Goal: Task Accomplishment & Management: Use online tool/utility

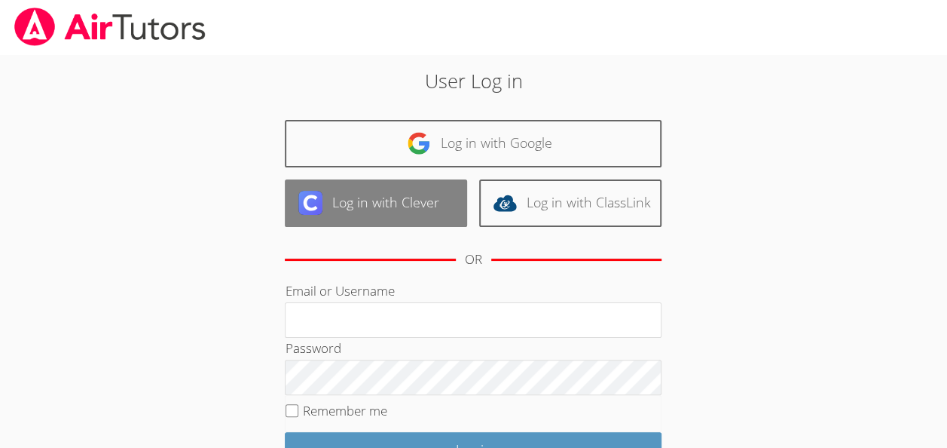
click at [375, 204] on link "Log in with Clever" at bounding box center [376, 202] width 182 height 47
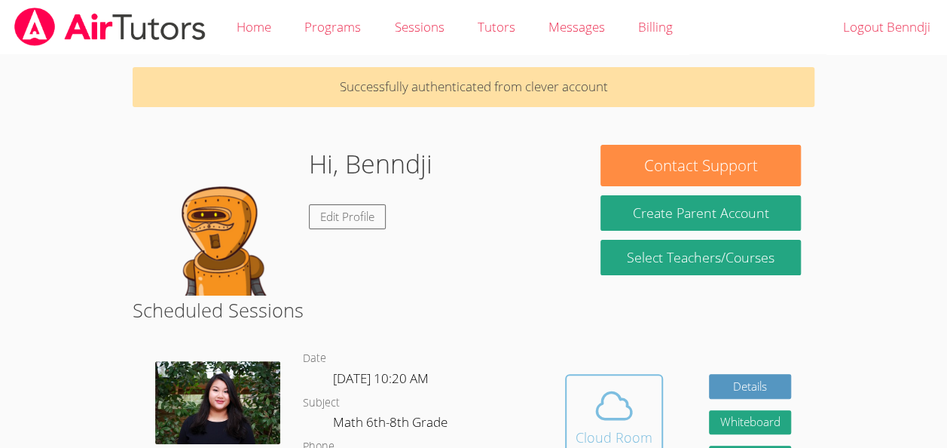
click at [601, 428] on div "Cloud Room" at bounding box center [614, 437] width 77 height 21
click at [610, 412] on icon at bounding box center [614, 405] width 42 height 42
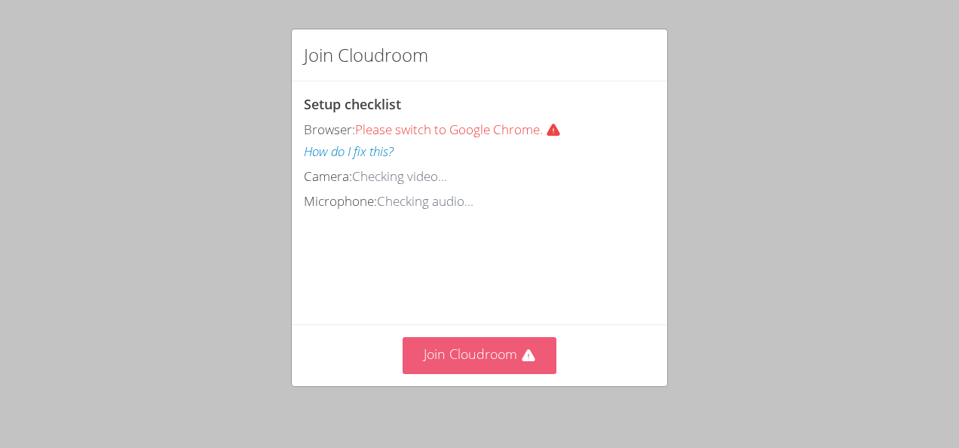
click at [485, 344] on button "Join Cloudroom" at bounding box center [479, 355] width 154 height 37
click at [499, 351] on button "Join Cloudroom" at bounding box center [479, 355] width 154 height 37
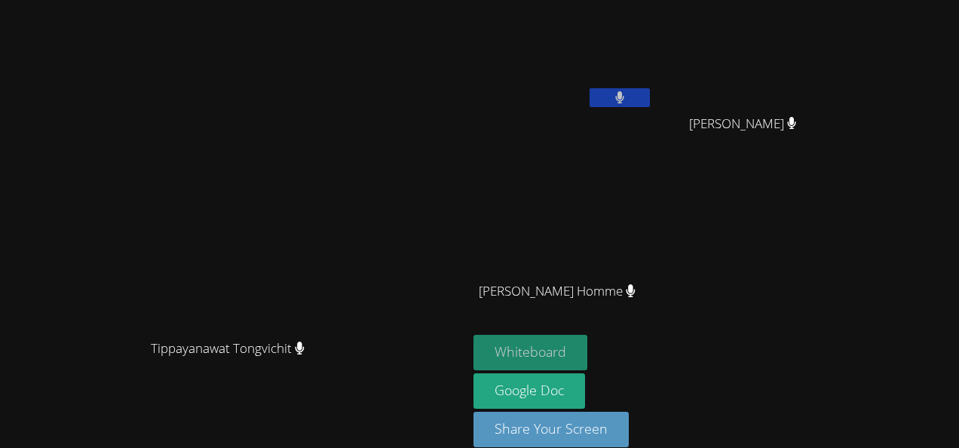
click at [587, 356] on button "Whiteboard" at bounding box center [530, 352] width 114 height 35
click at [650, 104] on button at bounding box center [619, 97] width 60 height 19
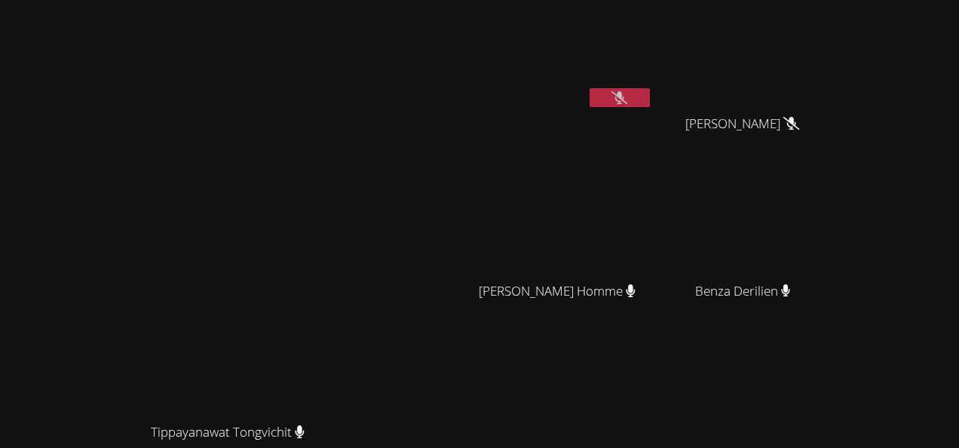
click at [650, 105] on button at bounding box center [619, 97] width 60 height 19
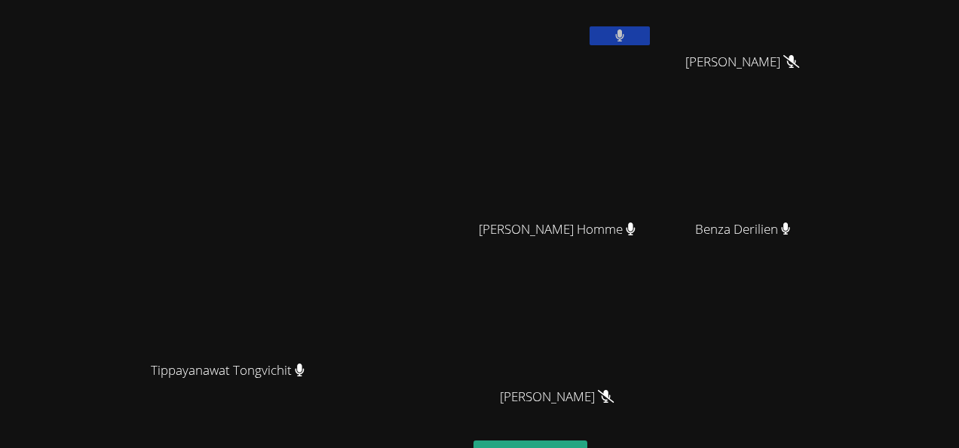
scroll to position [64, 0]
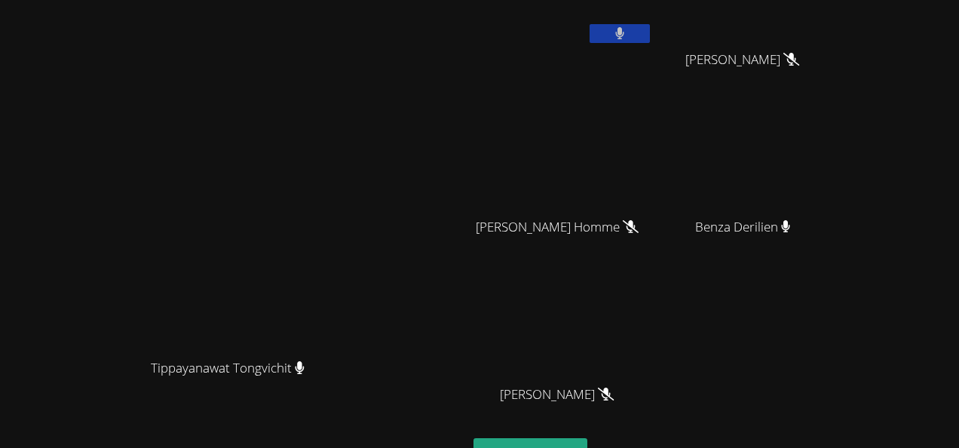
click at [650, 39] on button at bounding box center [619, 33] width 60 height 19
click at [650, 38] on button at bounding box center [619, 33] width 60 height 19
click at [650, 26] on button at bounding box center [619, 33] width 60 height 19
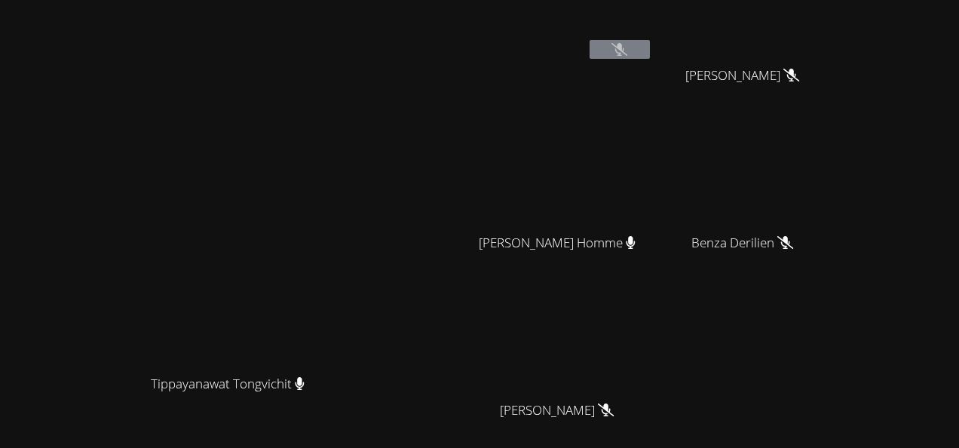
scroll to position [45, 0]
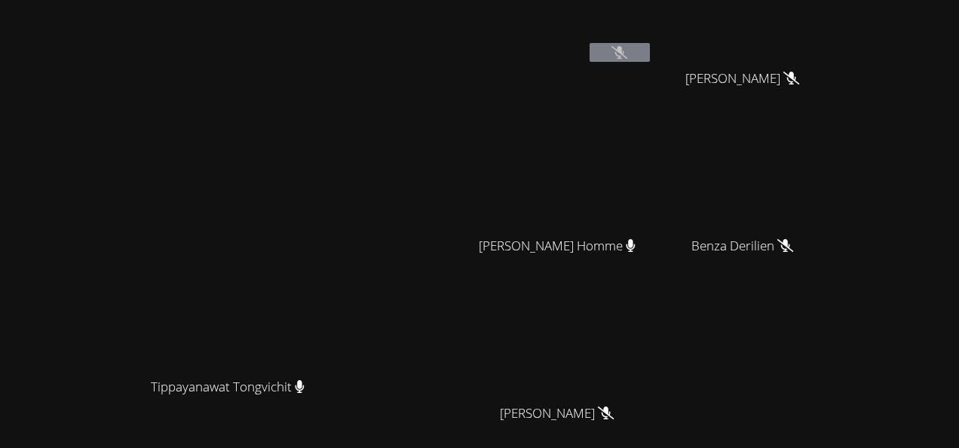
click at [650, 59] on button at bounding box center [619, 52] width 60 height 19
click at [627, 55] on icon at bounding box center [619, 52] width 16 height 13
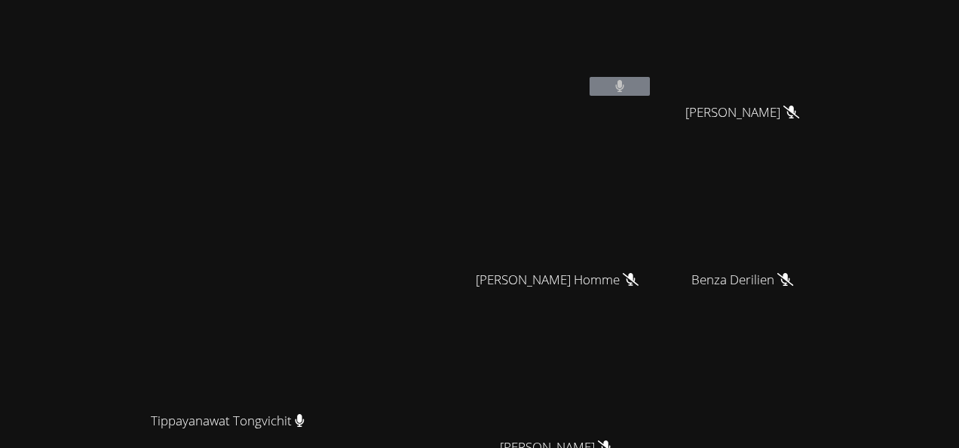
scroll to position [8, 0]
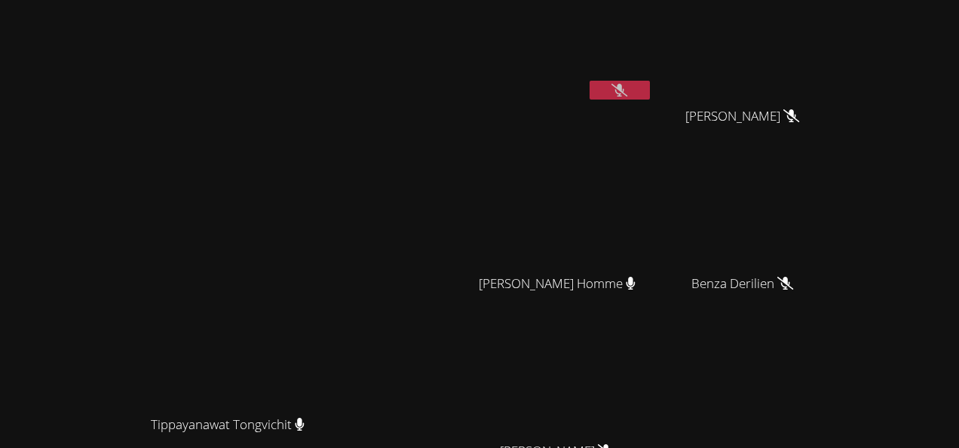
click at [627, 94] on icon at bounding box center [619, 90] width 16 height 13
click at [650, 94] on button at bounding box center [619, 90] width 60 height 19
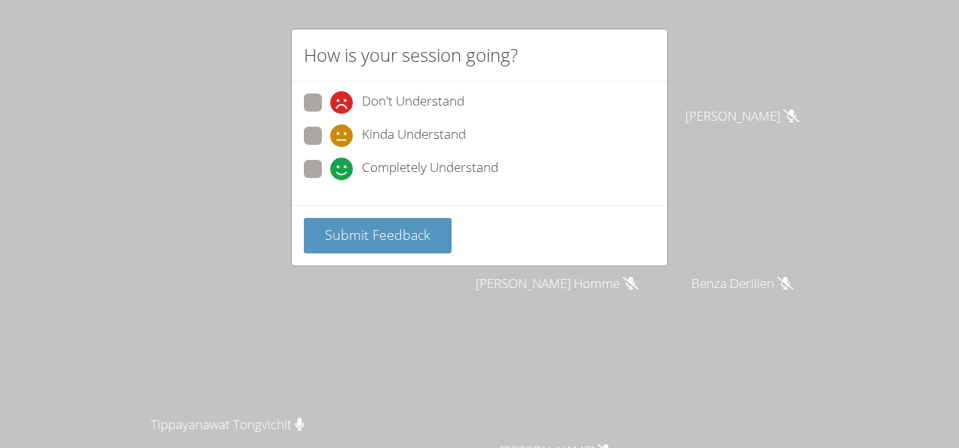
scroll to position [0, 0]
click at [435, 167] on span "Completely Understand" at bounding box center [430, 169] width 136 height 23
click at [343, 167] on input "Completely Understand" at bounding box center [336, 166] width 13 height 13
radio input "true"
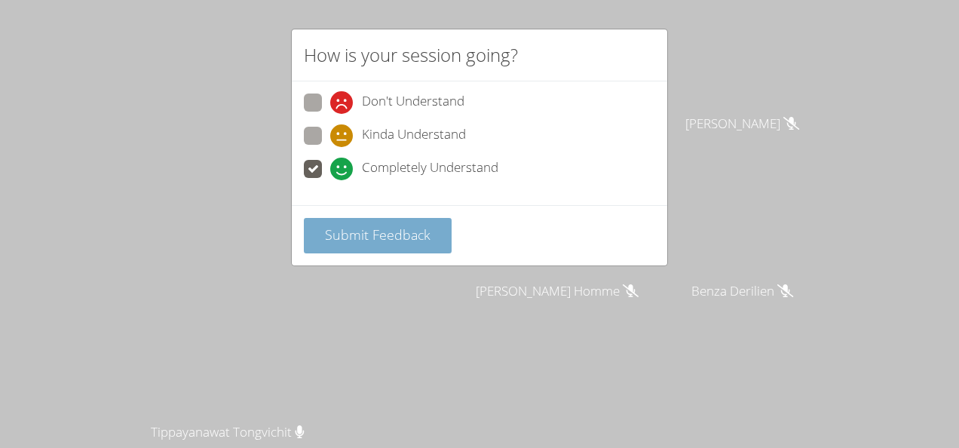
click at [421, 225] on span "Submit Feedback" at bounding box center [378, 234] width 106 height 18
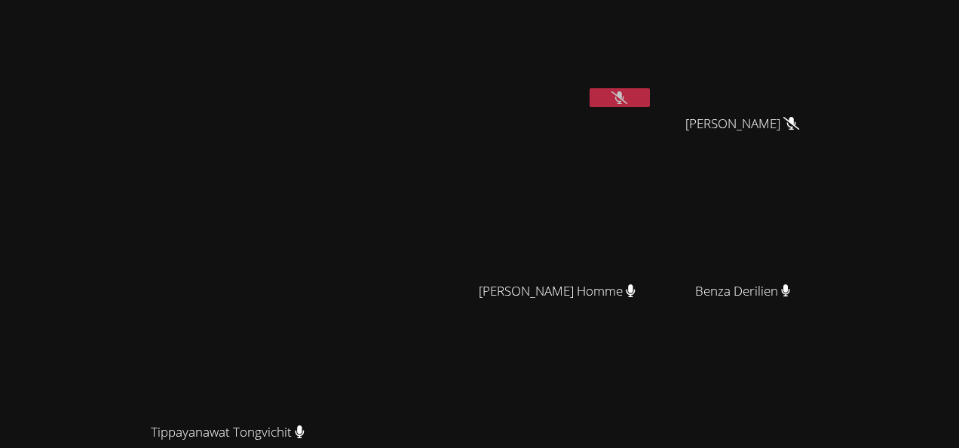
click at [650, 88] on button at bounding box center [619, 97] width 60 height 19
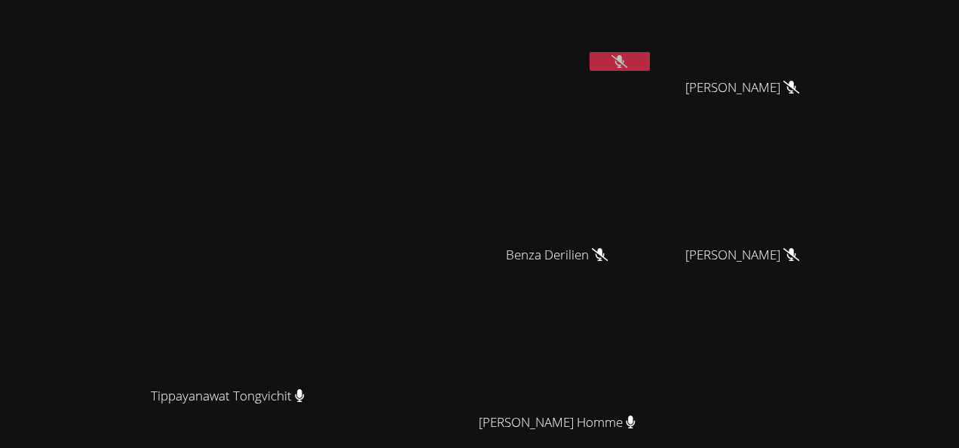
scroll to position [33, 0]
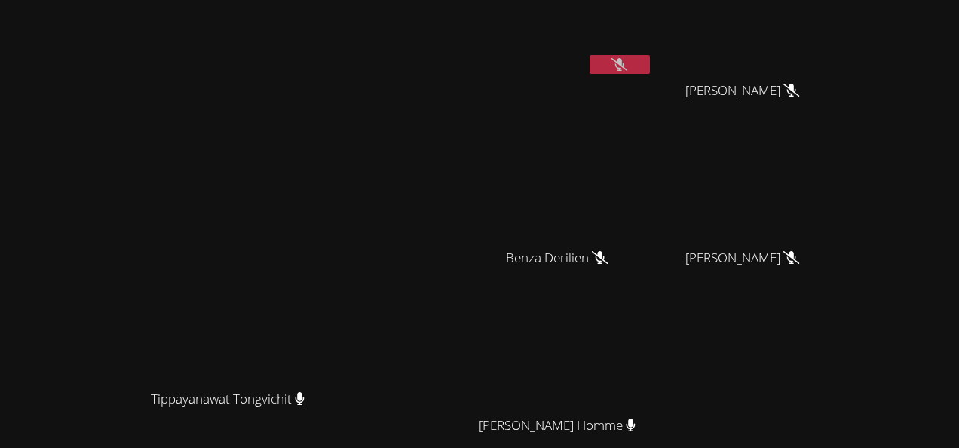
click at [650, 72] on button at bounding box center [619, 64] width 60 height 19
